Goal: Transaction & Acquisition: Book appointment/travel/reservation

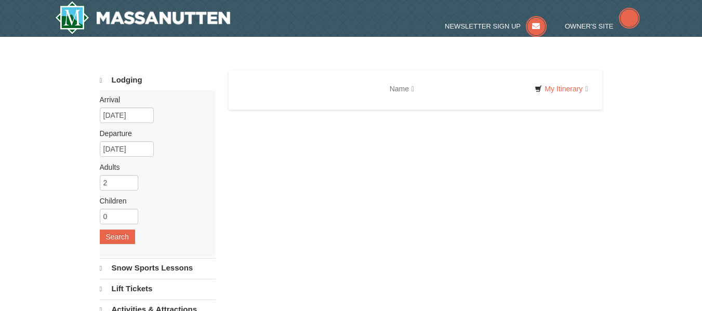
select select "9"
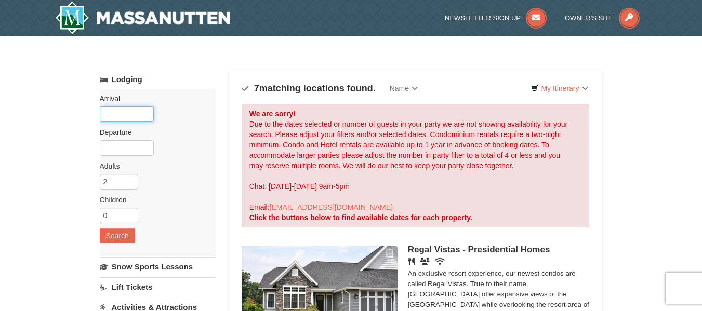
click at [122, 115] on input "text" at bounding box center [127, 114] width 54 height 16
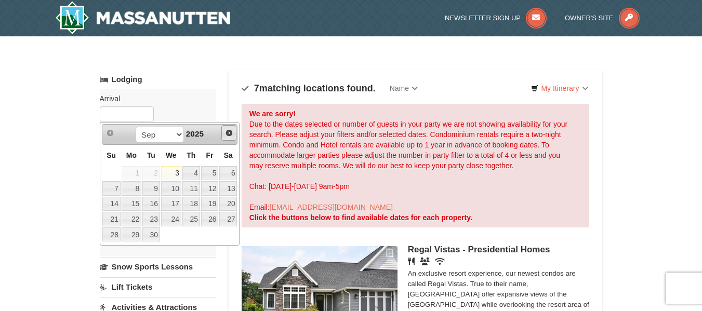
click at [230, 135] on span "Next" at bounding box center [229, 133] width 8 height 8
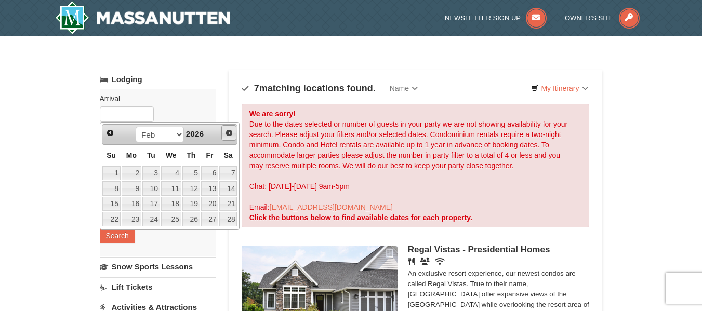
click at [230, 135] on span "Next" at bounding box center [229, 133] width 8 height 8
click at [109, 135] on span "Prev" at bounding box center [110, 133] width 8 height 8
click at [230, 216] on link "28" at bounding box center [228, 219] width 18 height 15
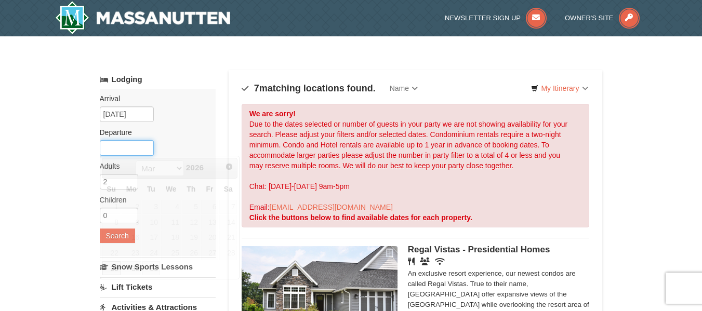
click at [122, 147] on input "text" at bounding box center [127, 148] width 54 height 16
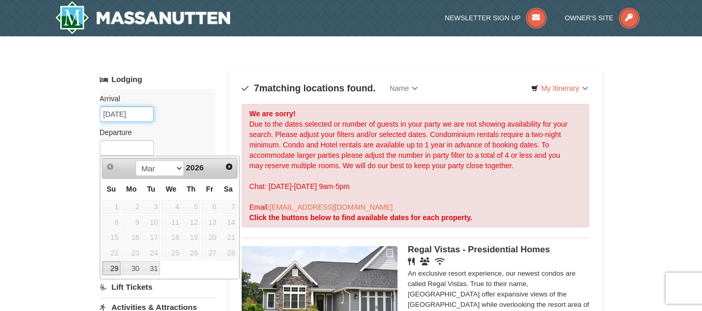
click at [126, 116] on input "03/28/2026" at bounding box center [127, 114] width 54 height 16
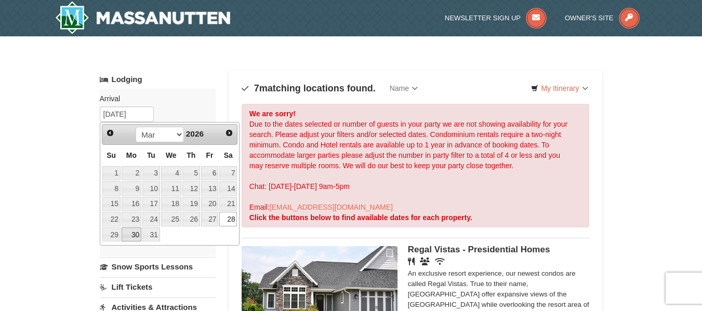
click at [133, 237] on link "30" at bounding box center [132, 234] width 20 height 15
type input "[DATE]"
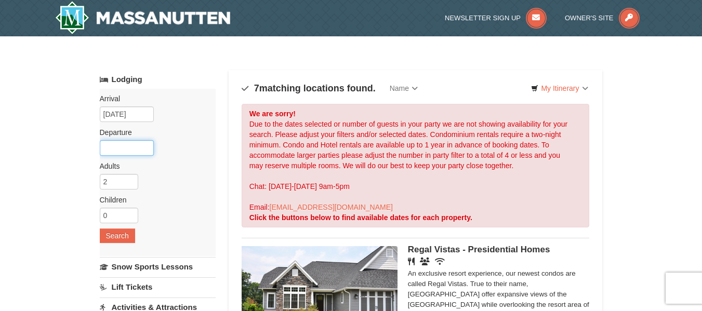
click at [124, 149] on input "text" at bounding box center [127, 148] width 54 height 16
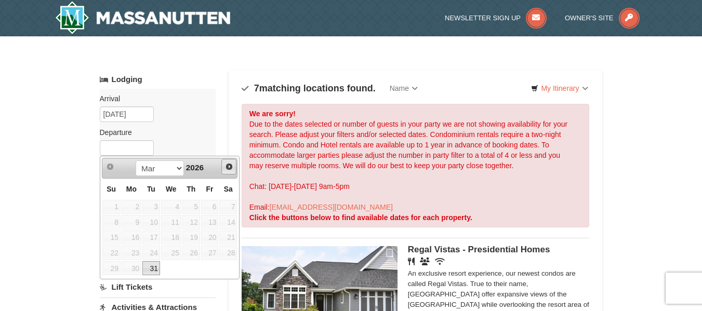
click at [228, 169] on span "Next" at bounding box center [229, 167] width 8 height 8
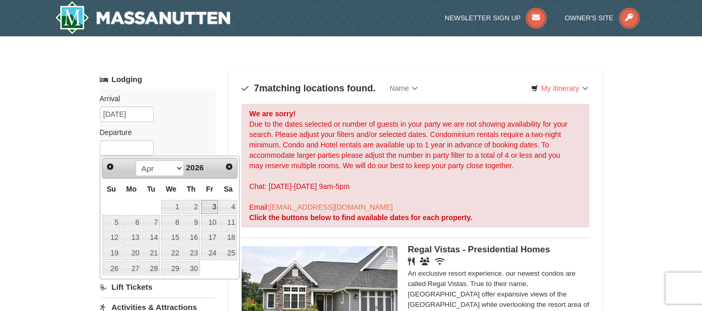
click at [211, 207] on link "3" at bounding box center [210, 207] width 18 height 15
type input "[DATE]"
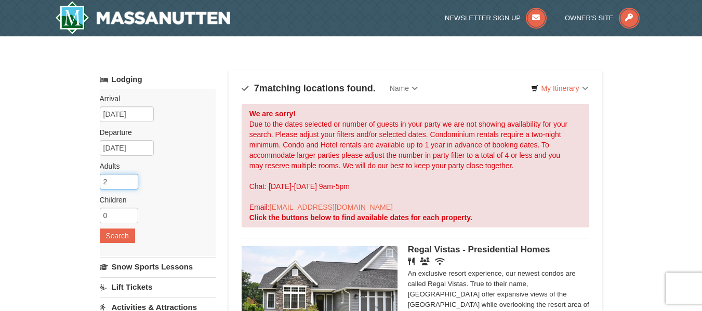
click at [111, 181] on input "2" at bounding box center [119, 182] width 38 height 16
type input "4"
click at [113, 237] on button "Search" at bounding box center [117, 236] width 35 height 15
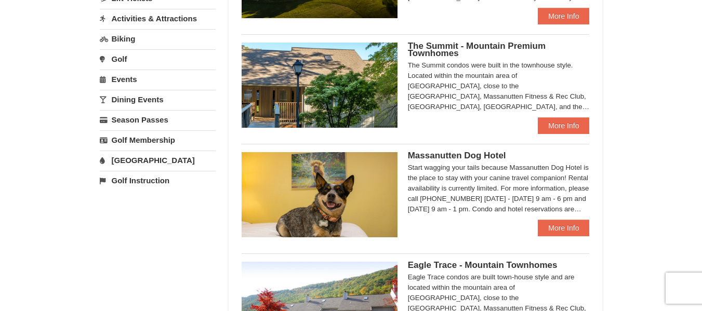
scroll to position [268, 0]
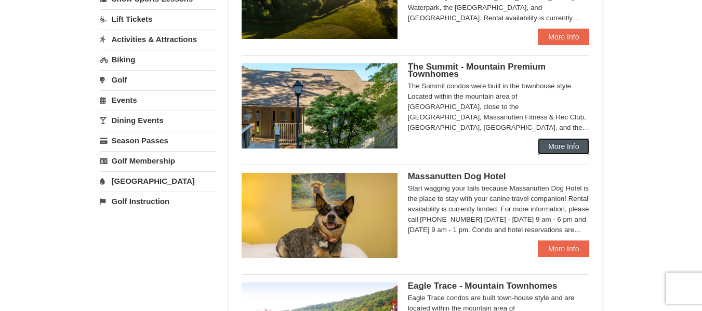
click at [572, 143] on link "More Info" at bounding box center [563, 146] width 51 height 17
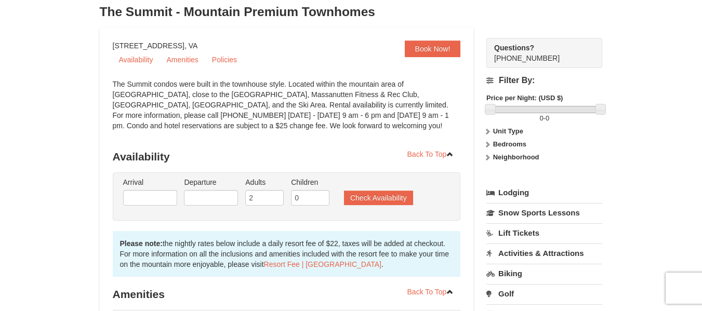
scroll to position [75, 0]
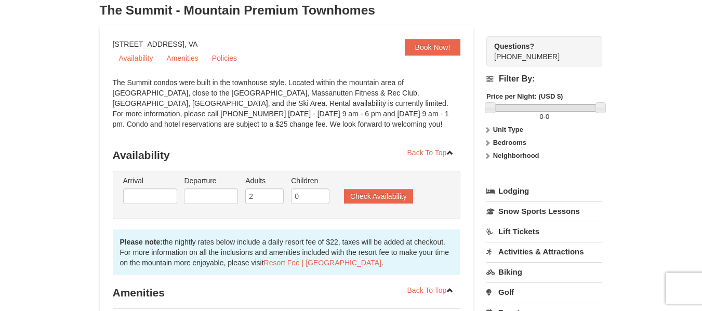
drag, startPoint x: 703, startPoint y: 58, endPoint x: 709, endPoint y: 85, distance: 27.1
click at [149, 197] on input "text" at bounding box center [150, 197] width 54 height 16
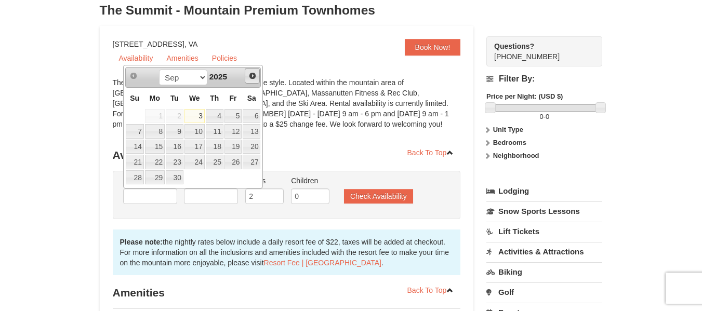
click at [254, 76] on span "Next" at bounding box center [252, 76] width 8 height 8
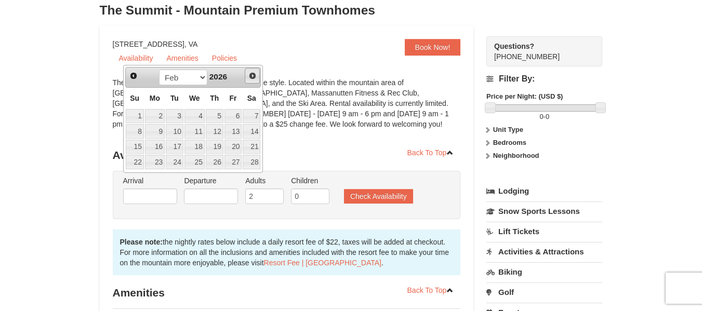
click at [254, 76] on span "Next" at bounding box center [252, 76] width 8 height 8
click at [133, 78] on span "Prev" at bounding box center [133, 76] width 8 height 8
click at [158, 175] on link "30" at bounding box center [155, 177] width 20 height 15
type input "[DATE]"
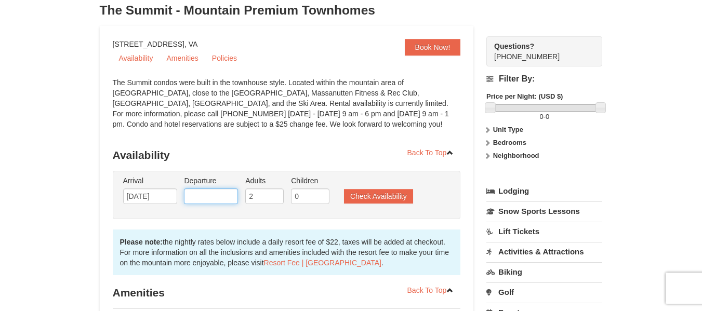
click at [208, 196] on input "text" at bounding box center [211, 197] width 54 height 16
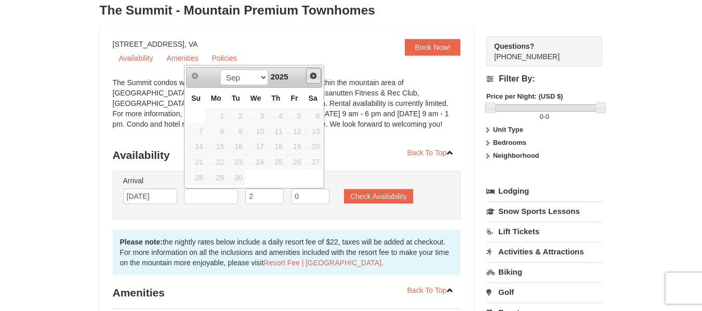
click at [314, 77] on span "Next" at bounding box center [313, 76] width 8 height 8
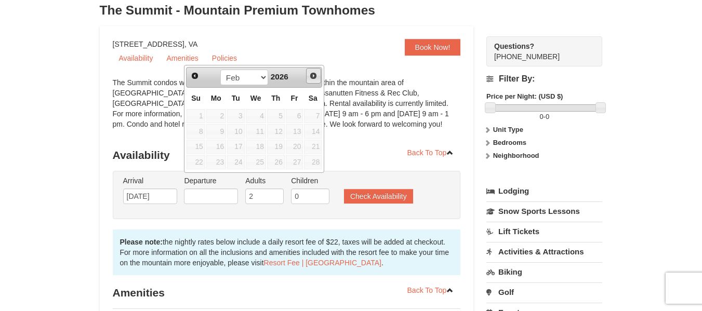
click at [314, 77] on span "Next" at bounding box center [313, 76] width 8 height 8
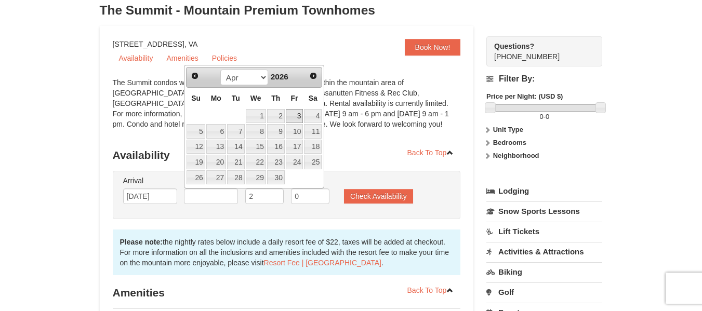
click at [297, 112] on link "3" at bounding box center [295, 116] width 18 height 15
type input "[DATE]"
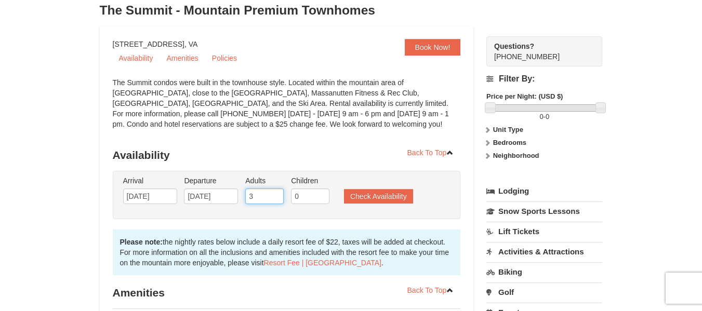
click at [276, 194] on input "3" at bounding box center [264, 197] width 38 height 16
click at [276, 194] on input "4" at bounding box center [264, 197] width 38 height 16
click at [276, 194] on input "5" at bounding box center [264, 197] width 38 height 16
click at [276, 194] on input "6" at bounding box center [264, 197] width 38 height 16
click at [276, 194] on input "7" at bounding box center [264, 197] width 38 height 16
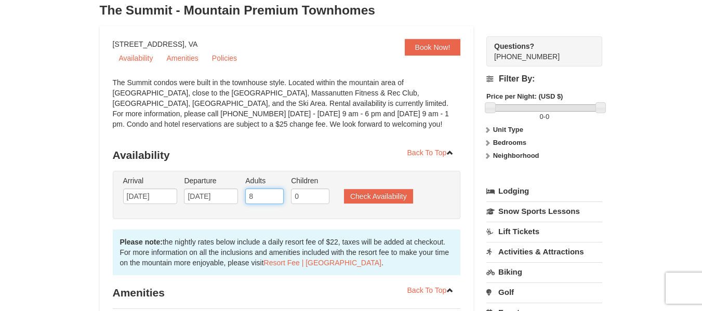
type input "8"
click at [276, 194] on input "8" at bounding box center [264, 197] width 38 height 16
click at [369, 195] on button "Check Availability" at bounding box center [378, 196] width 69 height 15
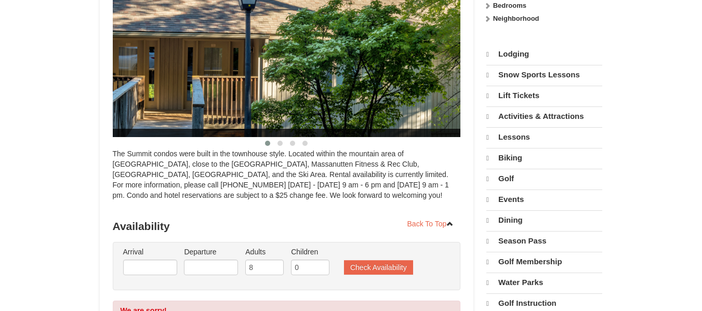
scroll to position [210, 0]
select select "9"
